Goal: Navigation & Orientation: Find specific page/section

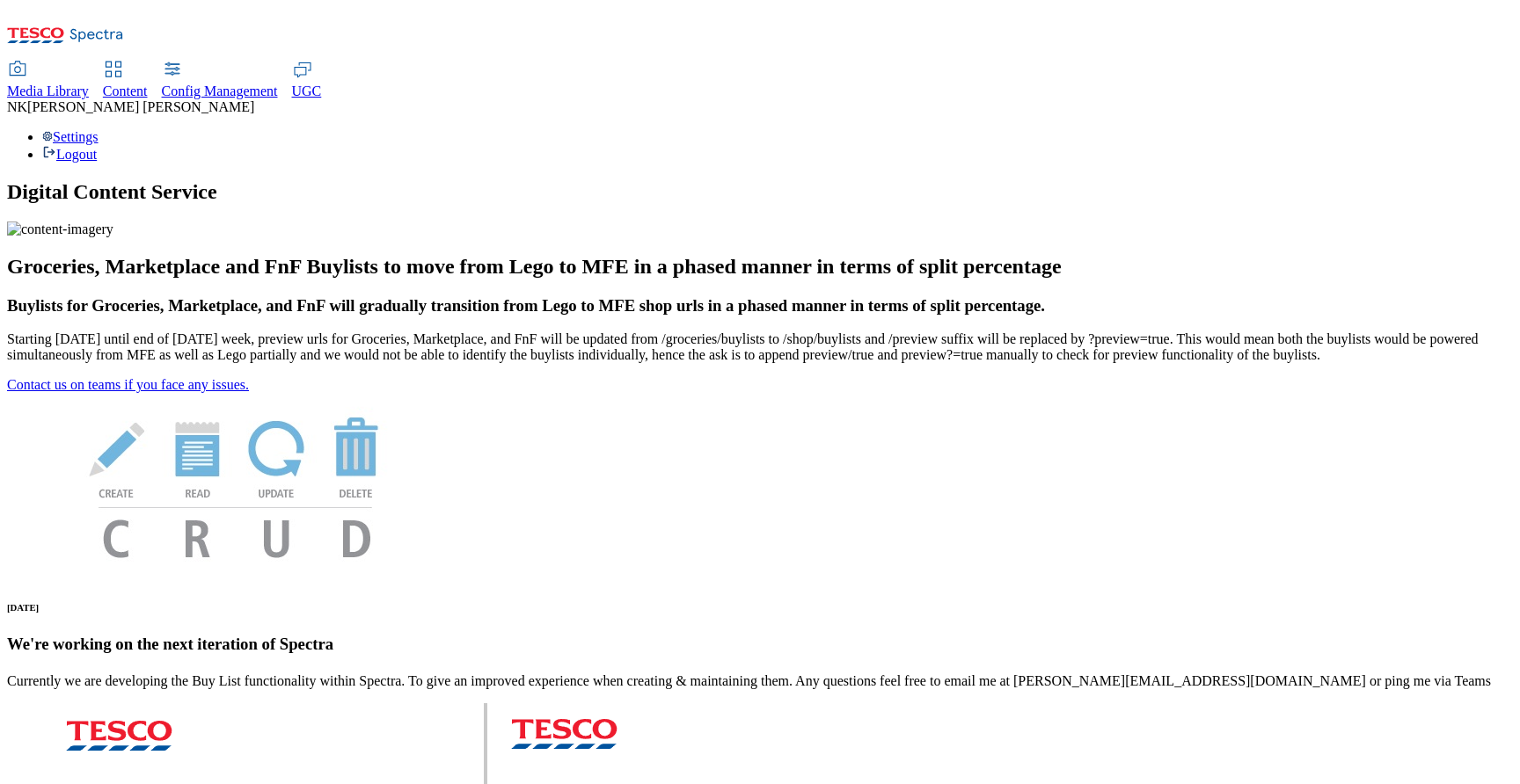
click at [89, 84] on span "Media Library" at bounding box center [47, 92] width 82 height 15
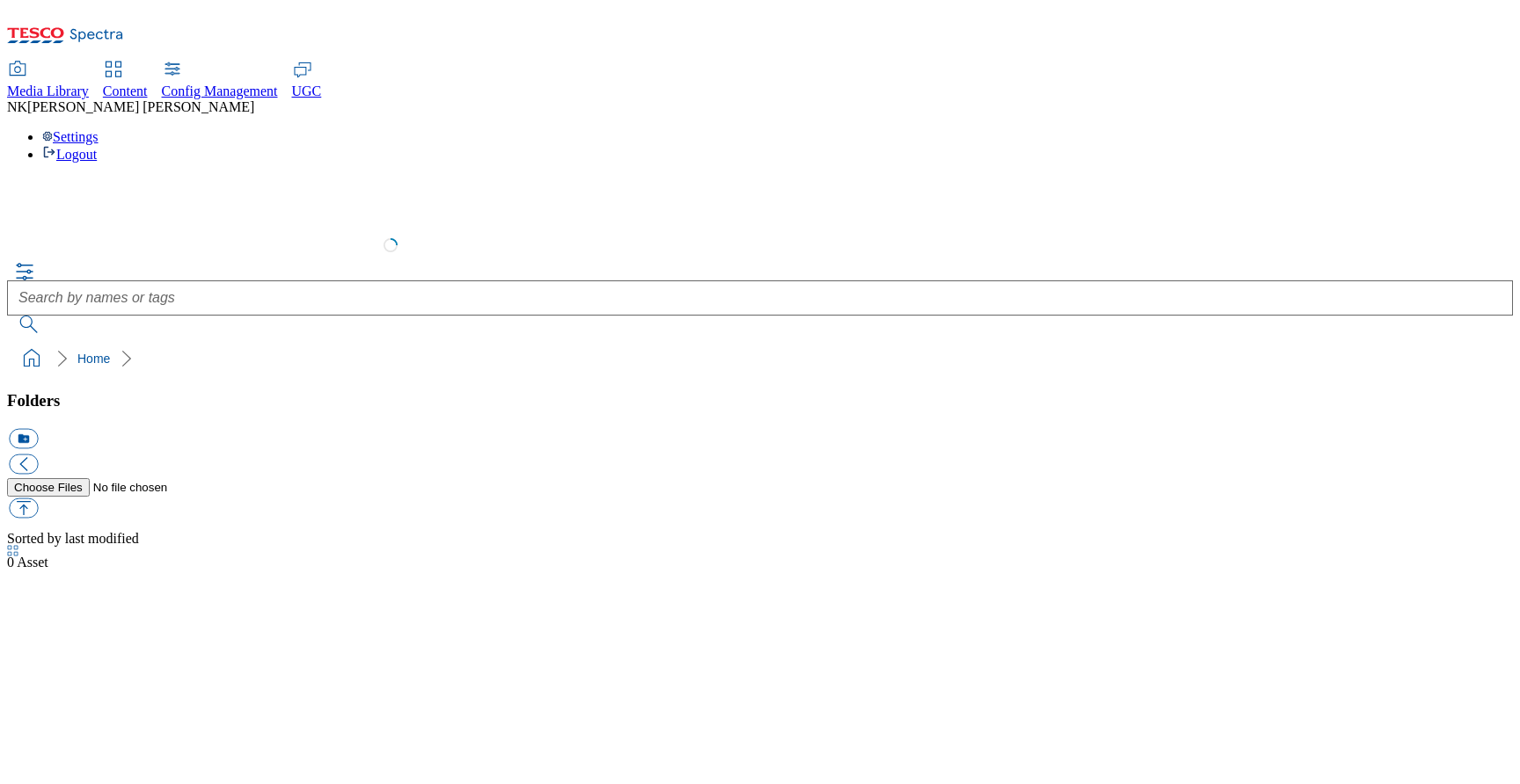
select select "flare-test"
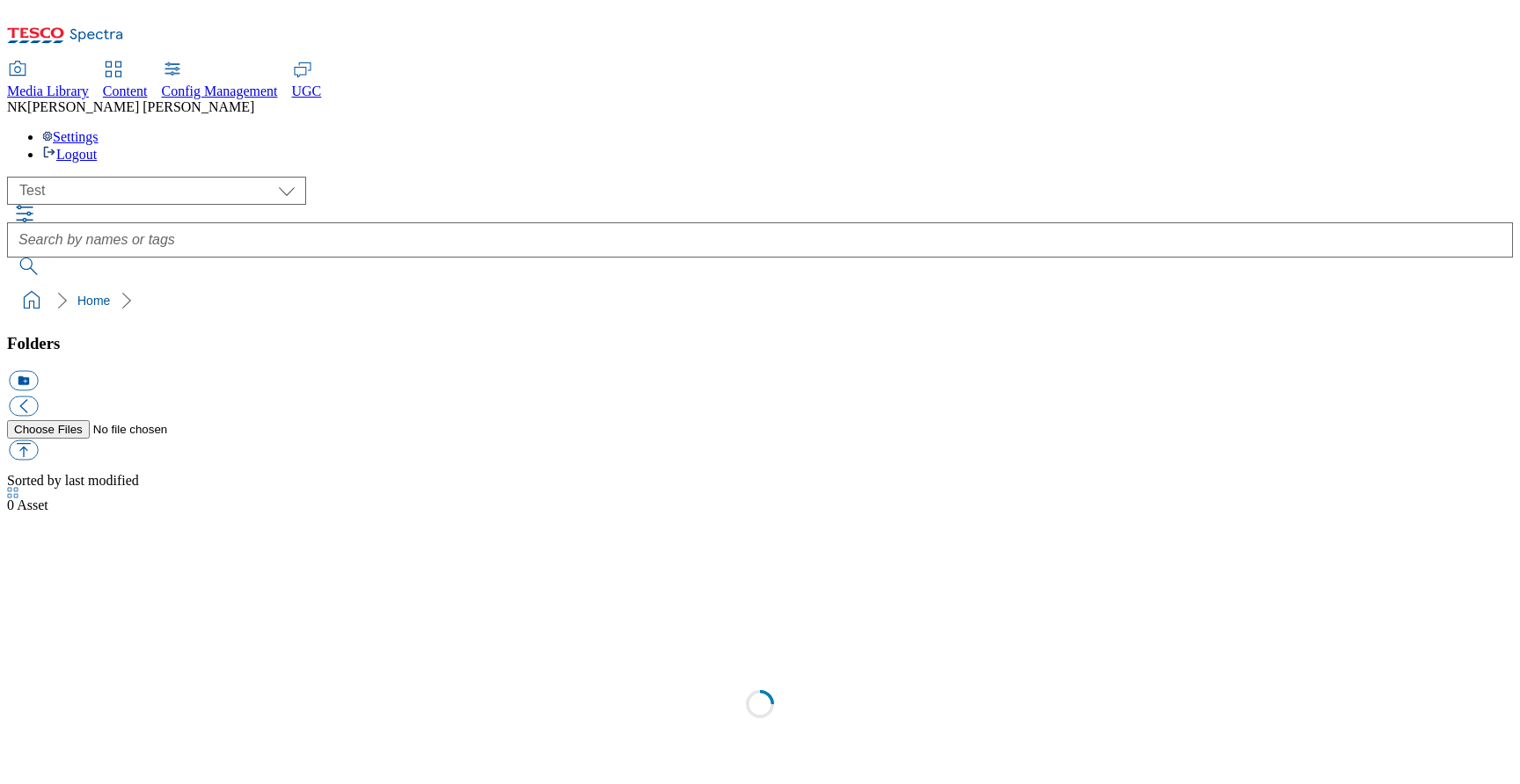
scroll to position [1, 0]
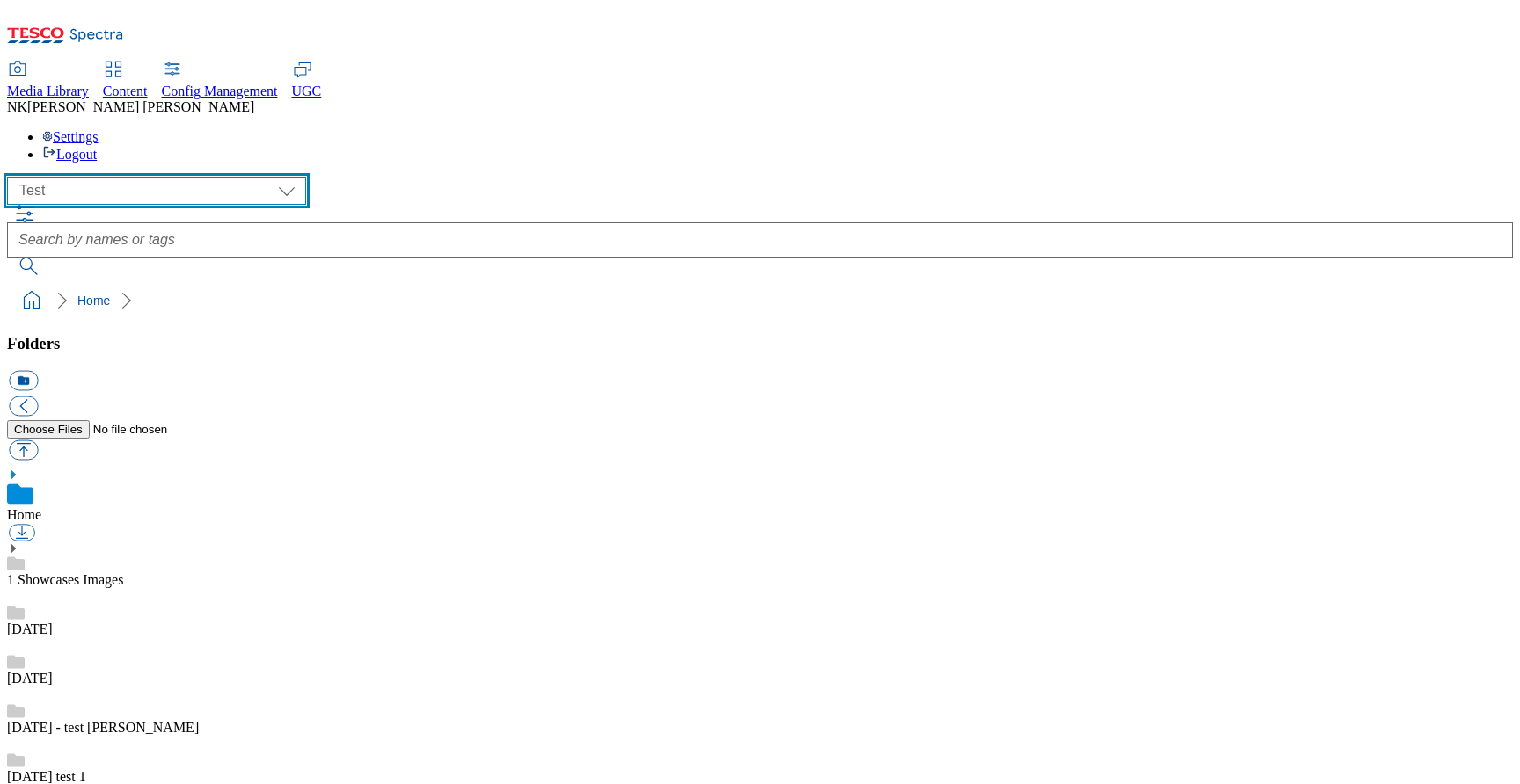
click at [159, 176] on select "All all CE Clubcard Boost UK Clubcard Marketing Clubcard ROI clubcard-boost-uk …" at bounding box center [156, 191] width 299 height 28
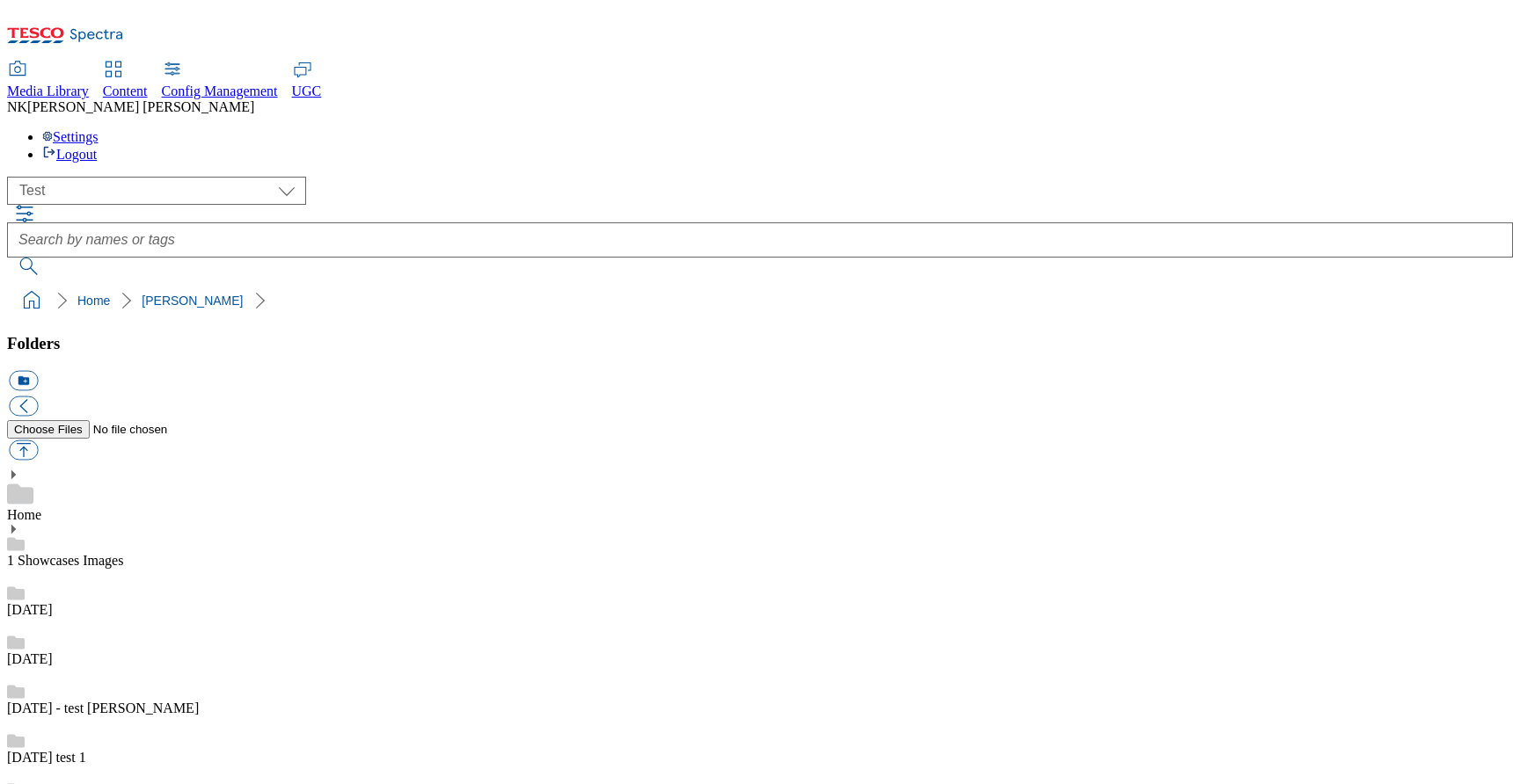
click at [382, 176] on div "( optional ) All all CE Clubcard Boost UK Clubcard Marketing Clubcard ROI clubc…" at bounding box center [760, 191] width 1506 height 28
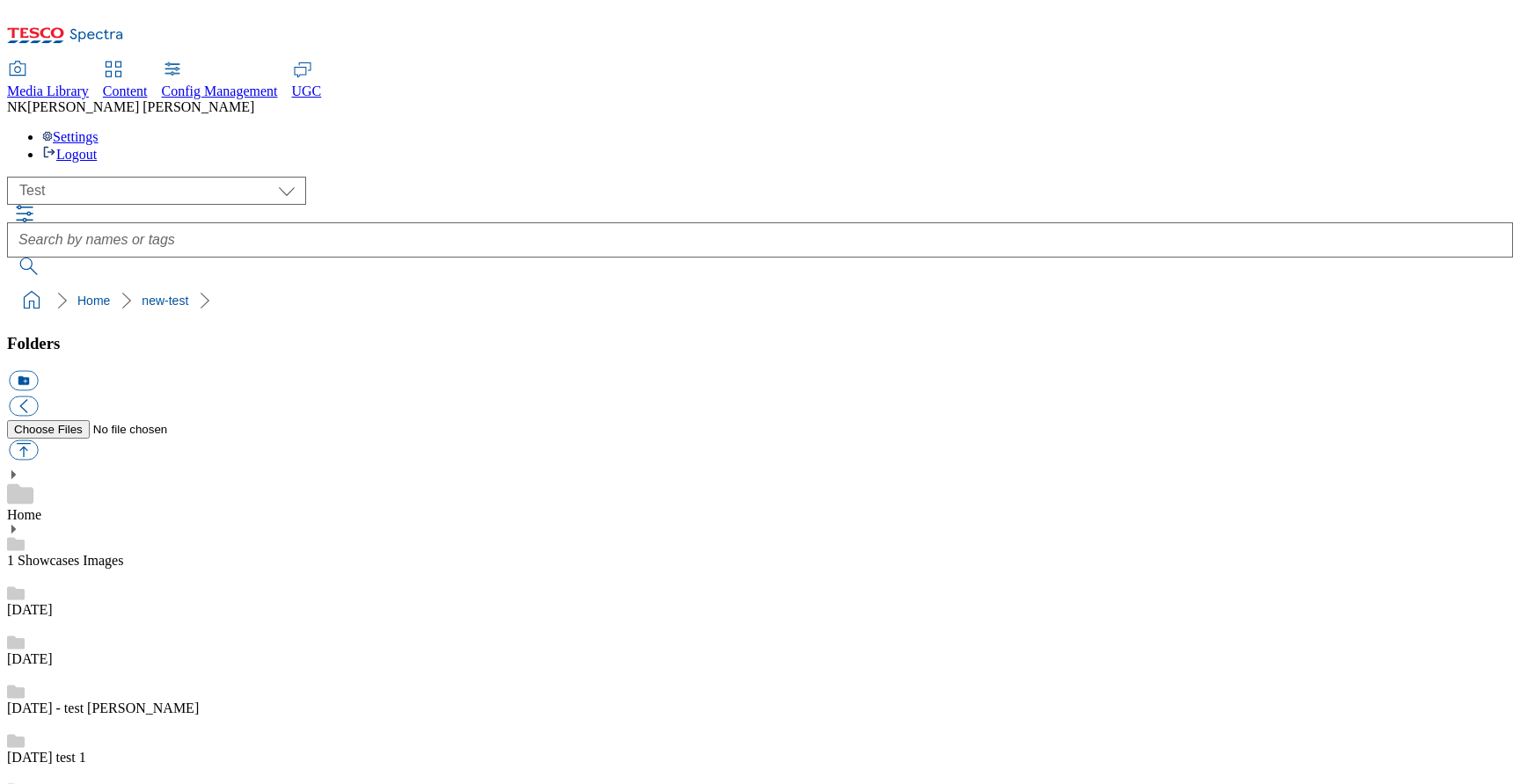
click at [400, 284] on ol "Home test11" at bounding box center [765, 300] width 1495 height 33
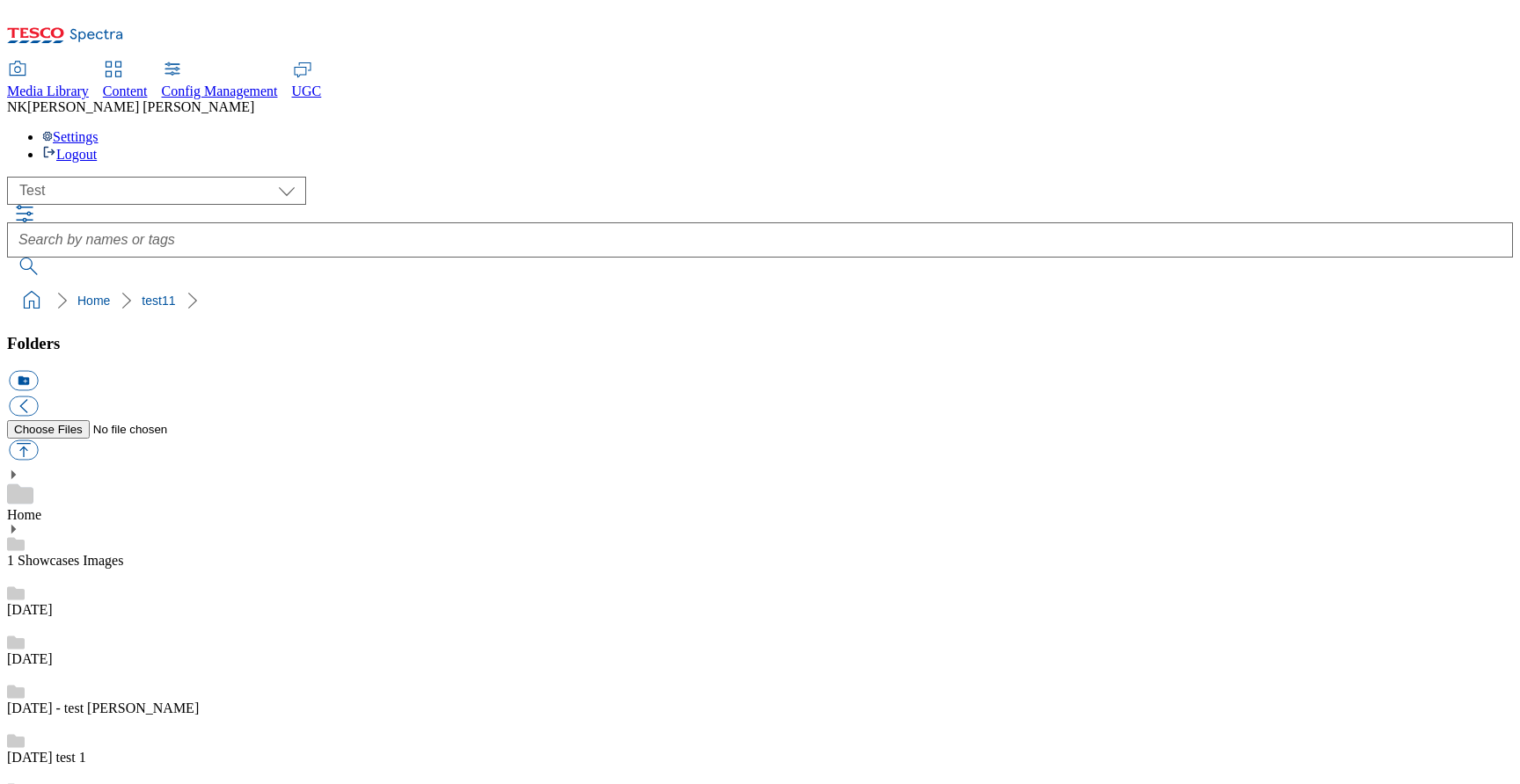
scroll to position [1235, 0]
